Goal: Task Accomplishment & Management: Manage account settings

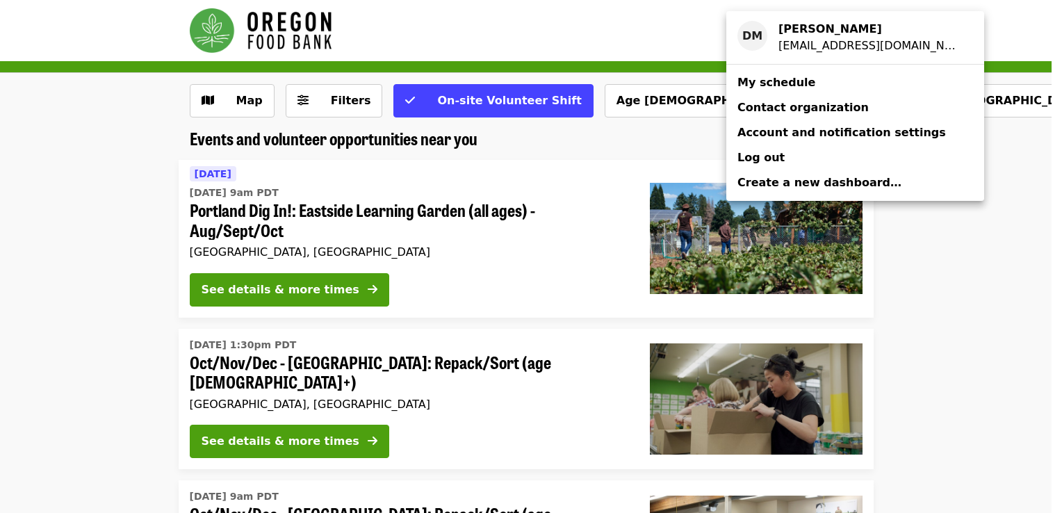
click at [787, 82] on span "My schedule" at bounding box center [776, 82] width 78 height 13
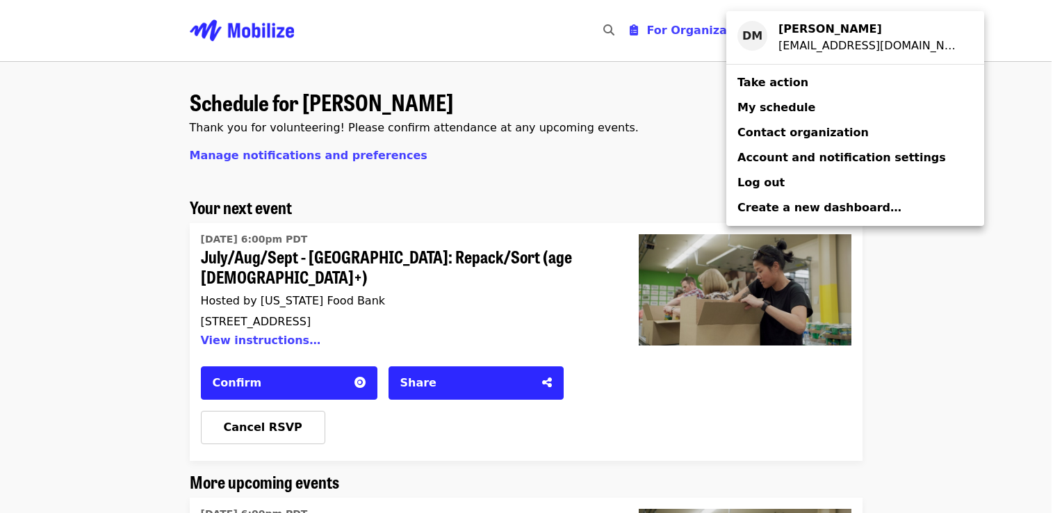
click at [103, 208] on div "Account menu" at bounding box center [531, 256] width 1062 height 513
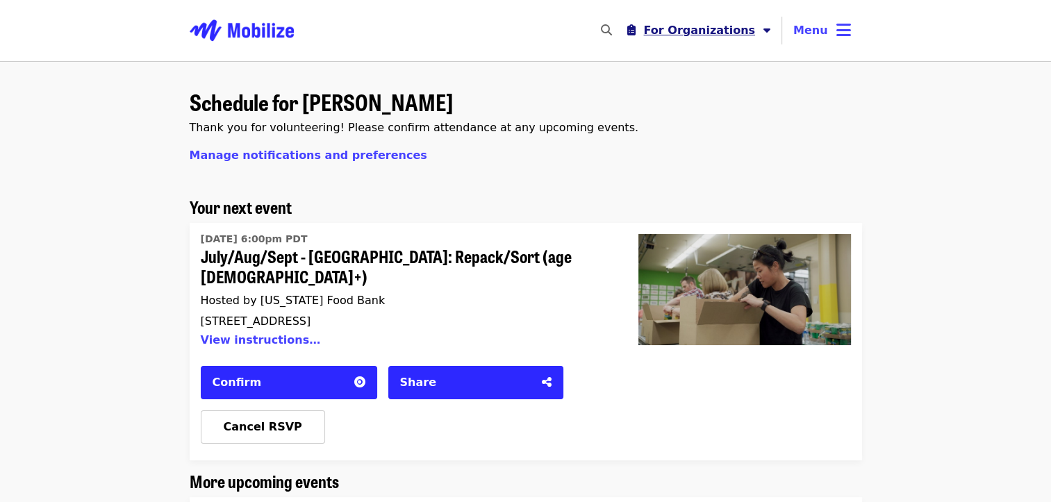
click at [723, 24] on span "For Organizations" at bounding box center [699, 30] width 112 height 13
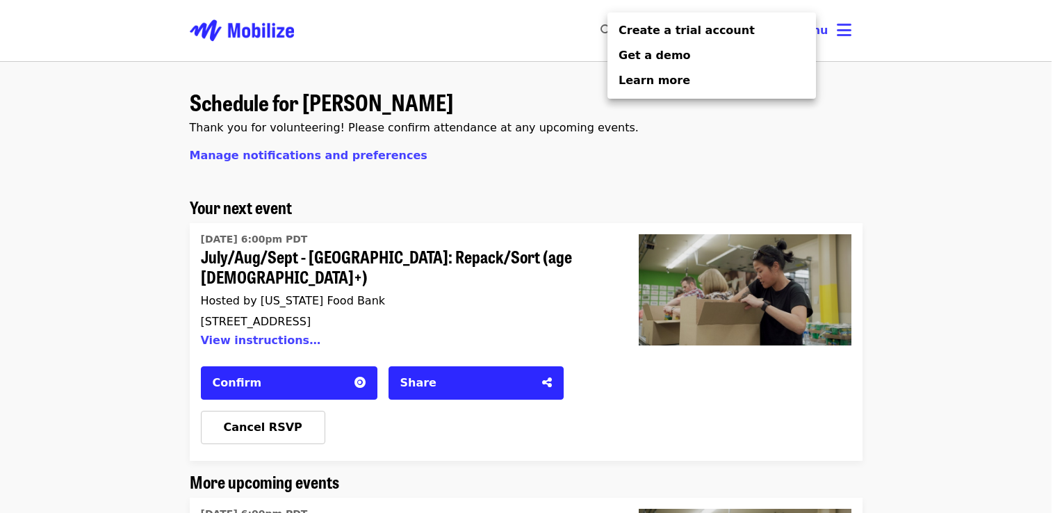
click at [831, 35] on div "Organizer Menu" at bounding box center [531, 256] width 1062 height 513
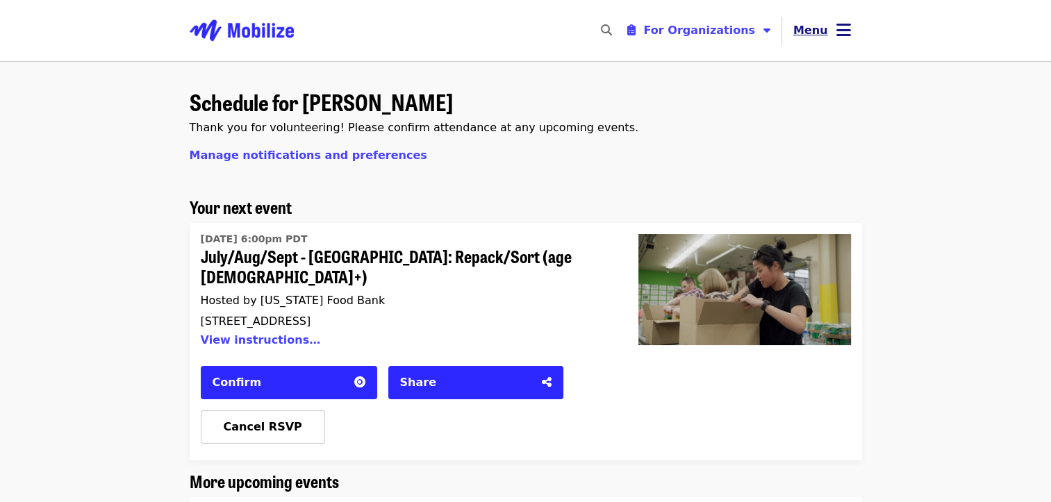
click at [848, 29] on icon "bars icon" at bounding box center [844, 30] width 15 height 20
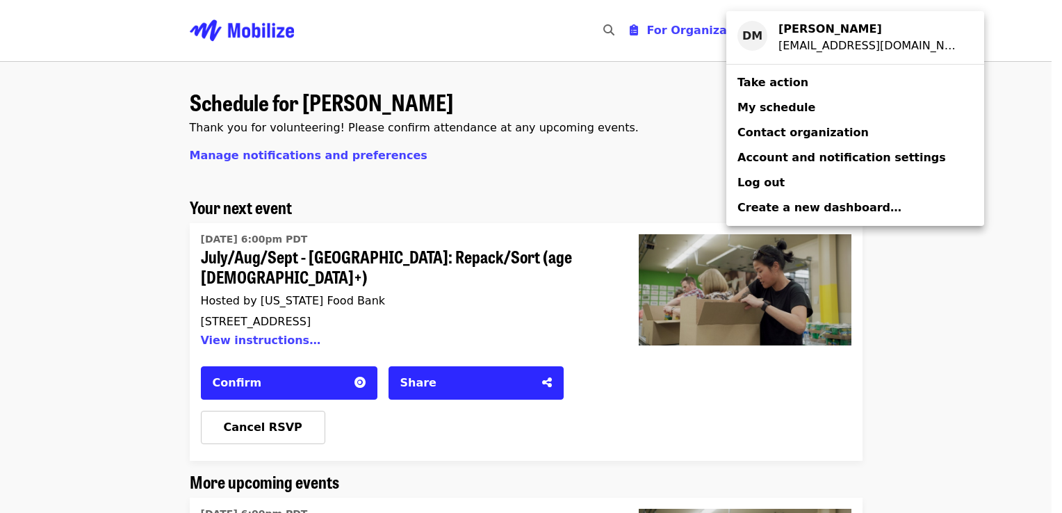
click at [802, 160] on span "Account and notification settings" at bounding box center [841, 157] width 208 height 13
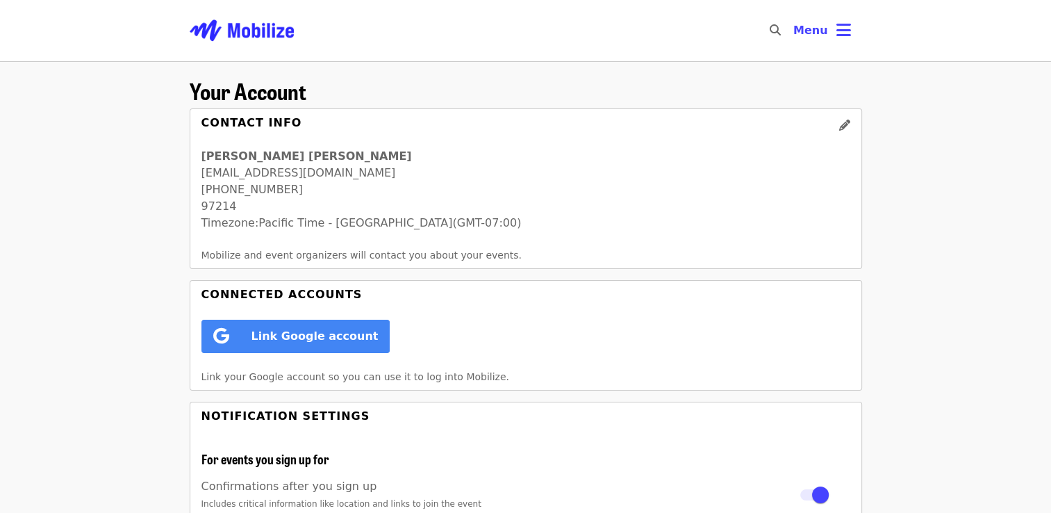
scroll to position [386, 0]
